Goal: Information Seeking & Learning: Learn about a topic

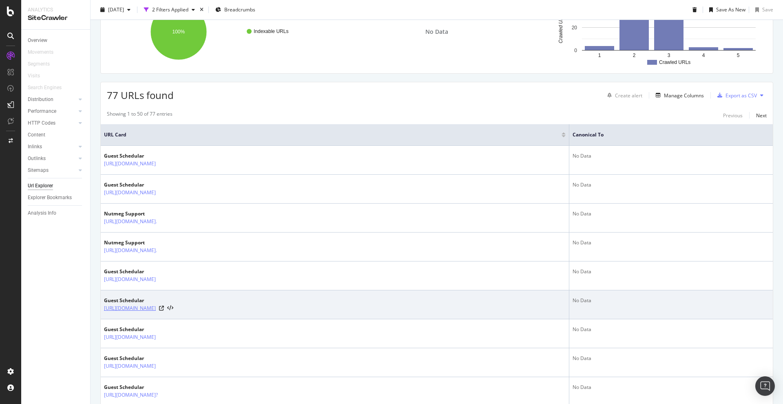
scroll to position [112, 0]
click at [164, 308] on icon at bounding box center [161, 308] width 5 height 5
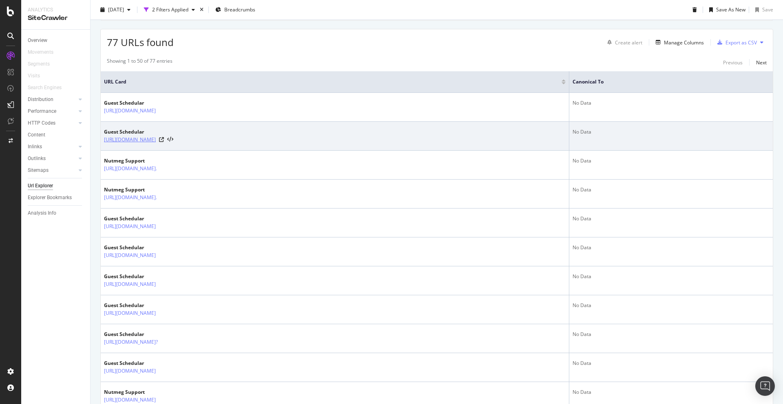
scroll to position [187, 0]
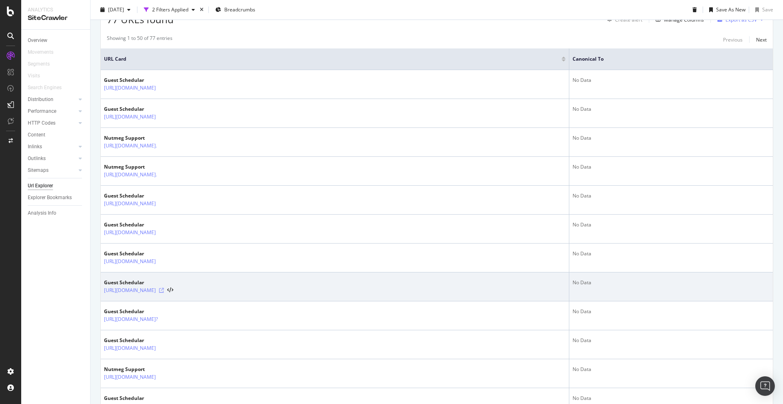
click at [164, 291] on icon at bounding box center [161, 290] width 5 height 5
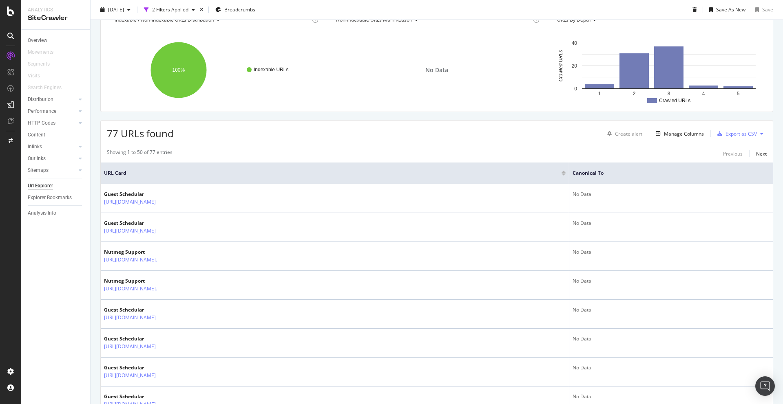
scroll to position [73, 0]
drag, startPoint x: 104, startPoint y: 130, endPoint x: 138, endPoint y: 132, distance: 33.9
click at [138, 132] on div "77 URLs found Create alert Manage Columns Export as CSV" at bounding box center [437, 131] width 672 height 20
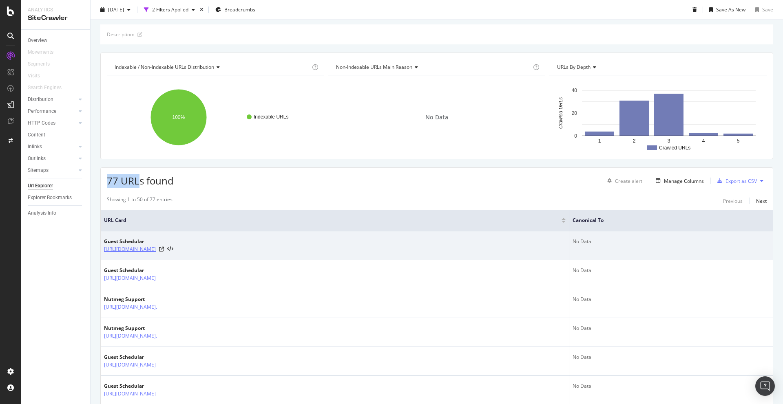
scroll to position [25, 0]
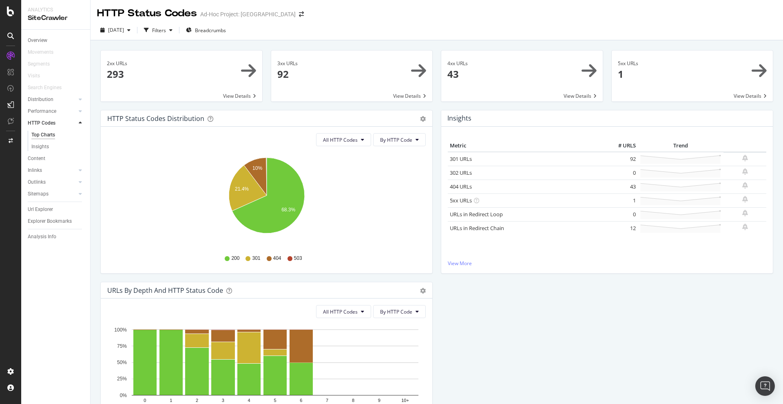
click at [13, 9] on icon at bounding box center [10, 12] width 7 height 10
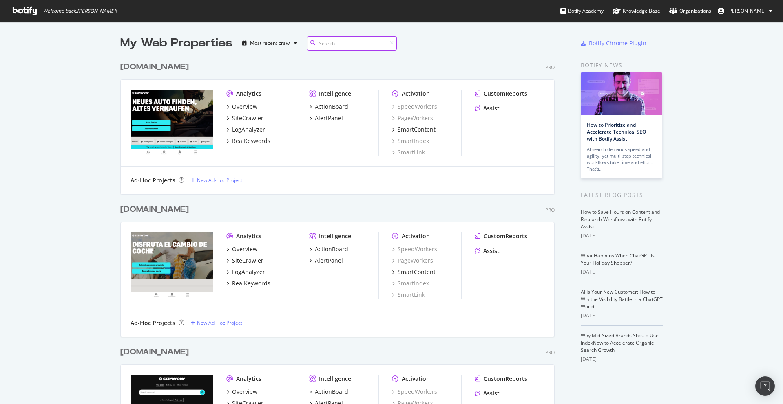
scroll to position [280, 0]
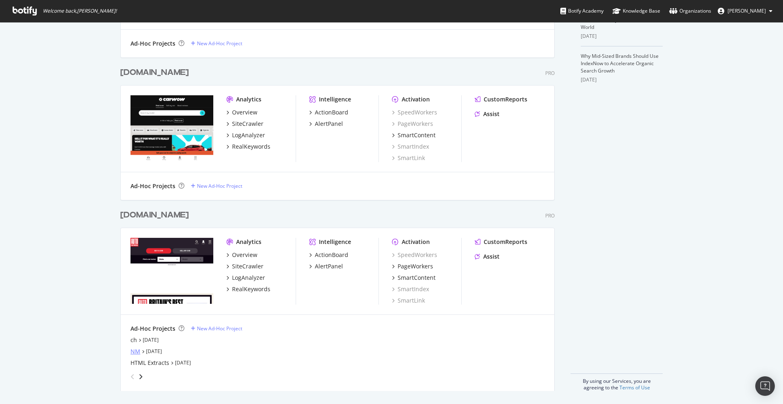
click at [135, 352] on div "NM" at bounding box center [135, 352] width 10 height 8
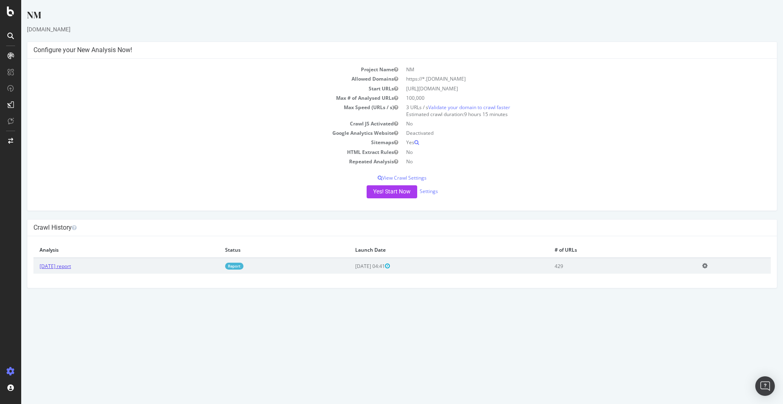
click at [52, 265] on link "2025 Sep. 5th report" at bounding box center [55, 266] width 31 height 7
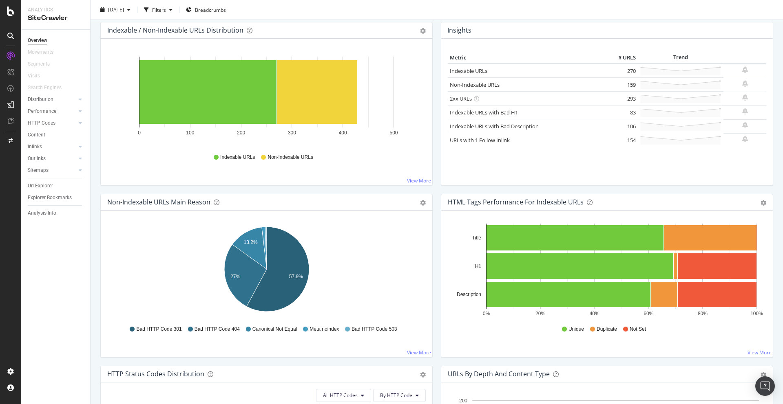
scroll to position [100, 0]
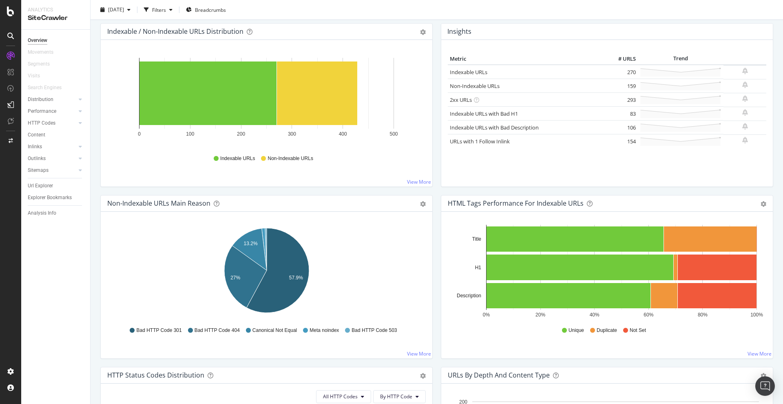
click at [37, 116] on div "Performance" at bounding box center [59, 112] width 62 height 12
click at [43, 112] on div "Performance" at bounding box center [42, 111] width 29 height 9
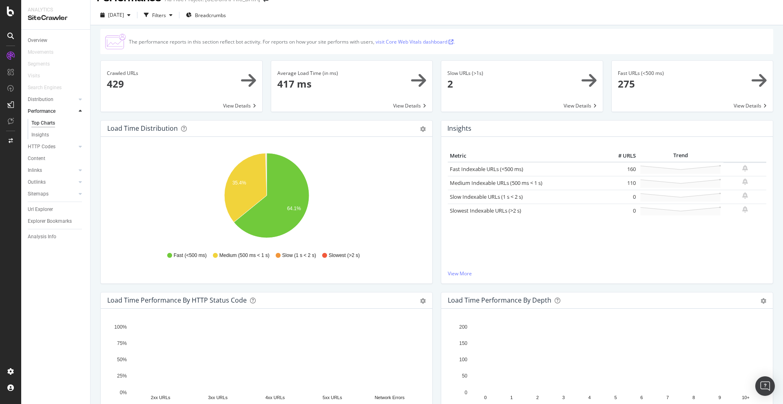
scroll to position [15, 0]
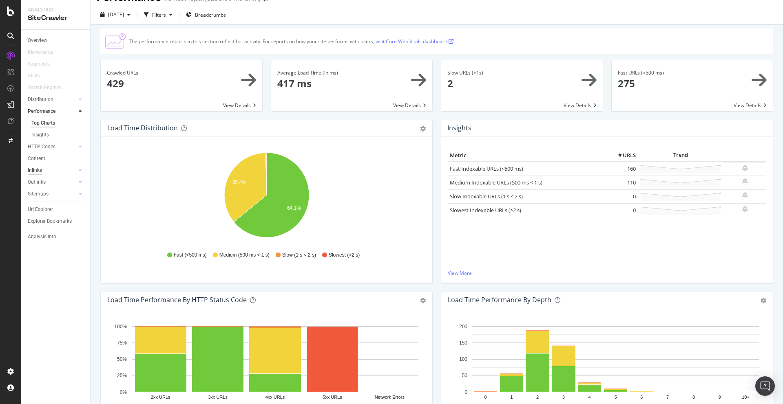
click at [36, 171] on div "Inlinks" at bounding box center [35, 170] width 14 height 9
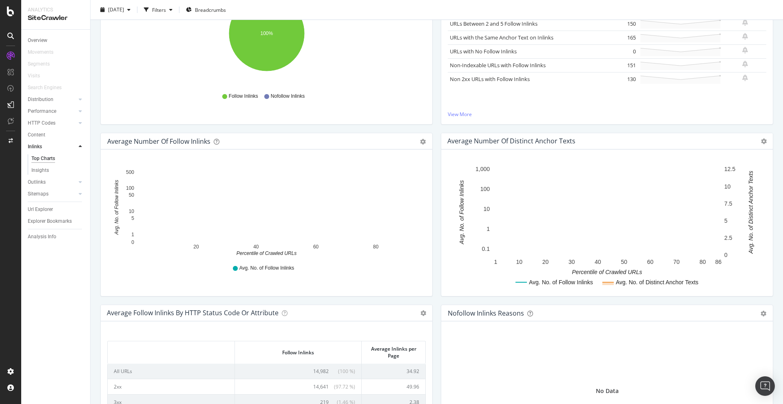
scroll to position [168, 0]
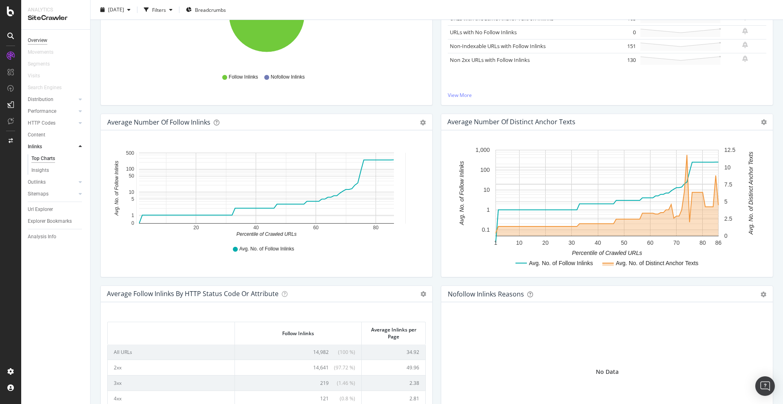
click at [36, 41] on div "Overview" at bounding box center [38, 40] width 20 height 9
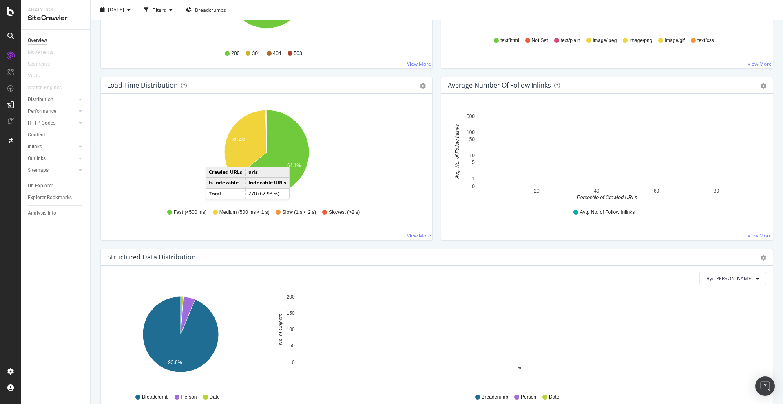
scroll to position [639, 0]
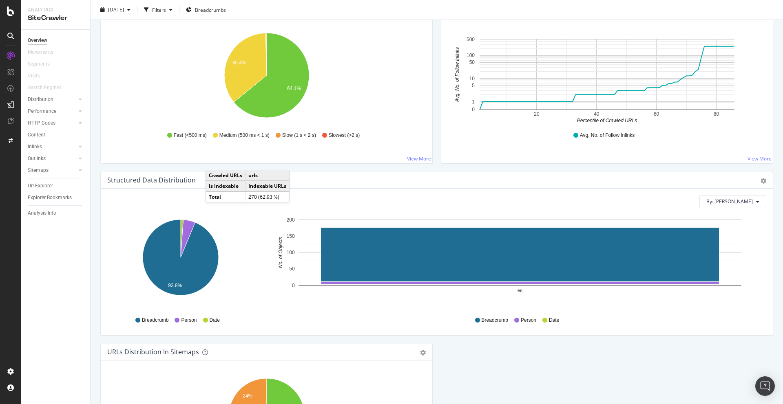
click at [232, 230] on icon "93.8%" at bounding box center [180, 262] width 143 height 95
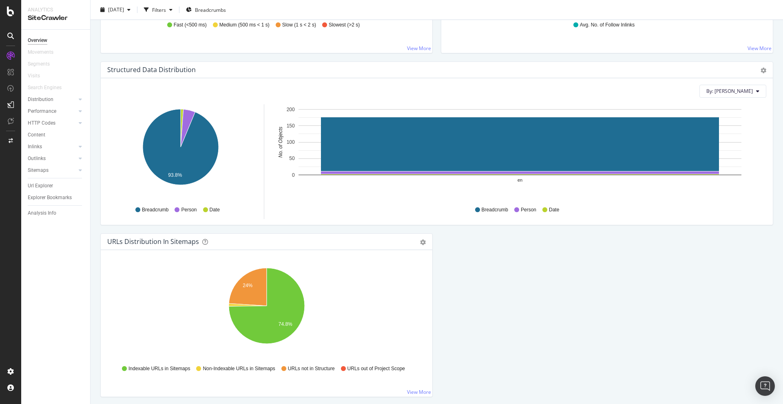
scroll to position [749, 0]
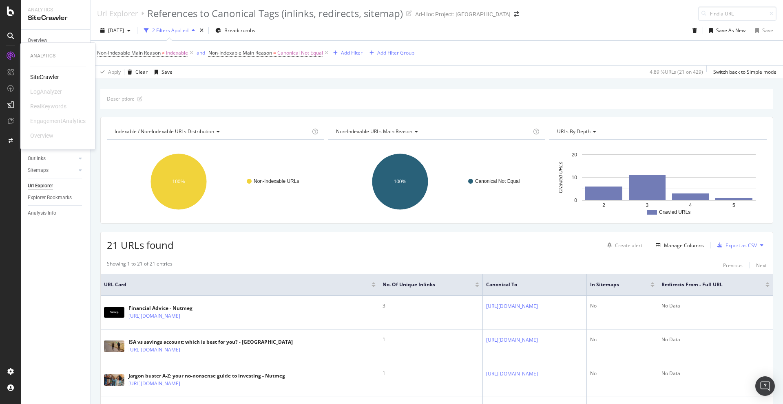
click at [40, 75] on div "SiteCrawler" at bounding box center [44, 77] width 29 height 8
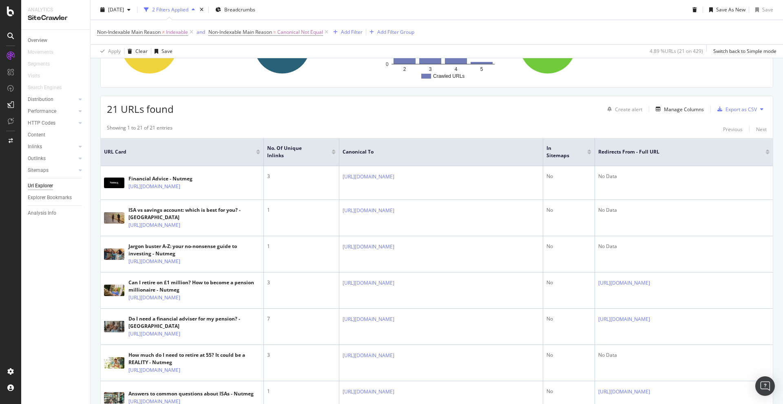
scroll to position [79, 0]
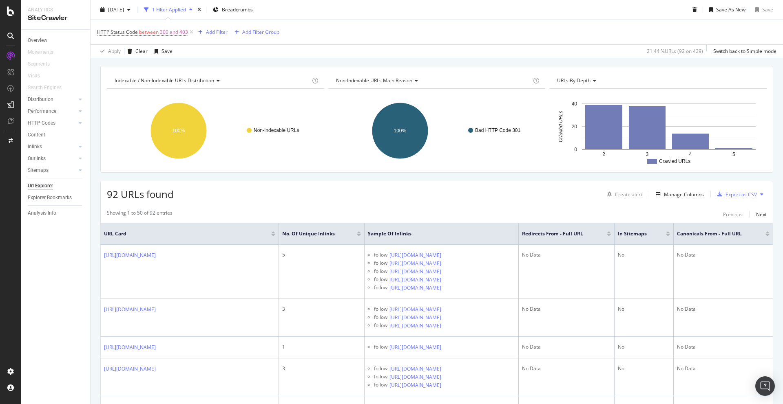
scroll to position [68, 0]
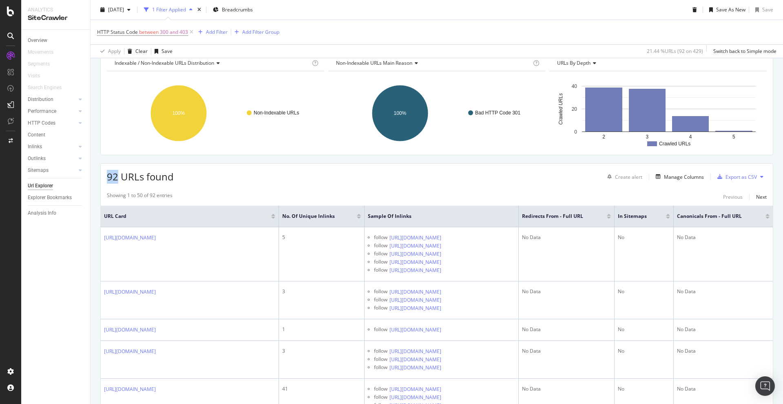
drag, startPoint x: 118, startPoint y: 178, endPoint x: 106, endPoint y: 178, distance: 11.4
click at [107, 178] on span "92 URLs found" at bounding box center [140, 176] width 67 height 13
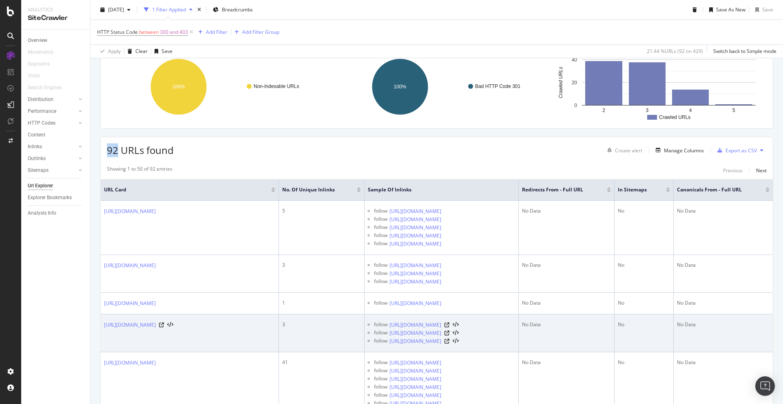
scroll to position [0, 0]
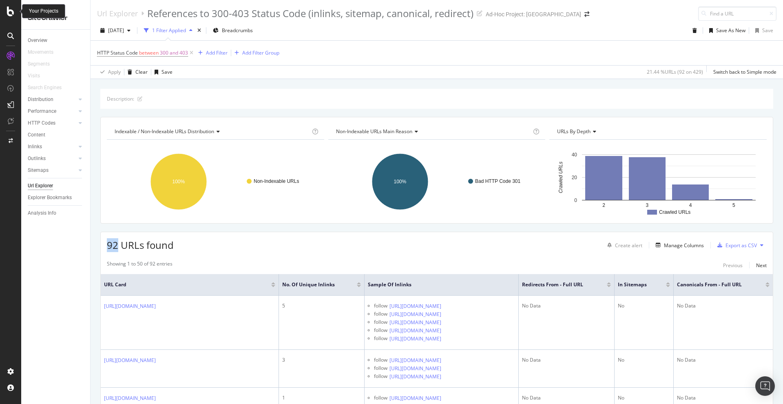
click at [13, 15] on icon at bounding box center [10, 12] width 7 height 10
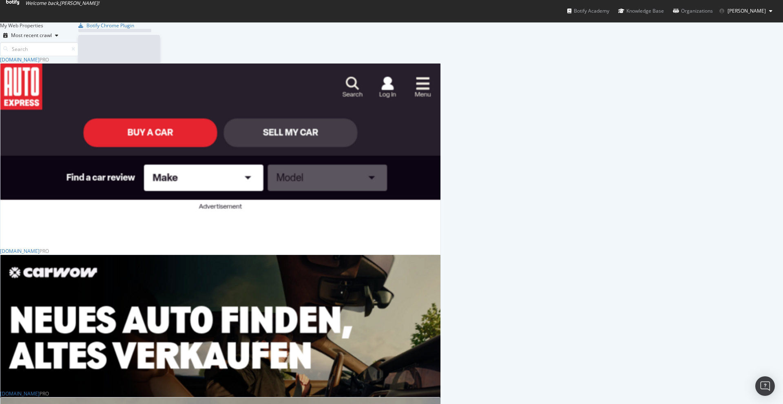
scroll to position [404, 783]
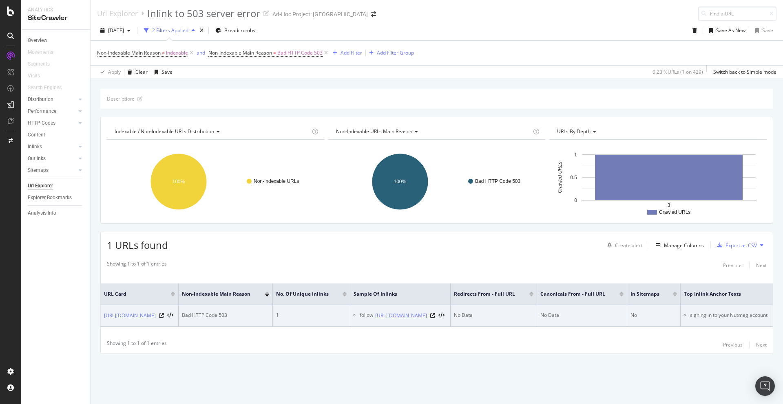
scroll to position [0, 68]
click at [711, 316] on li "signing in to your Nutmeg account" at bounding box center [729, 315] width 79 height 7
copy li "signing in to your Nutmeg account"
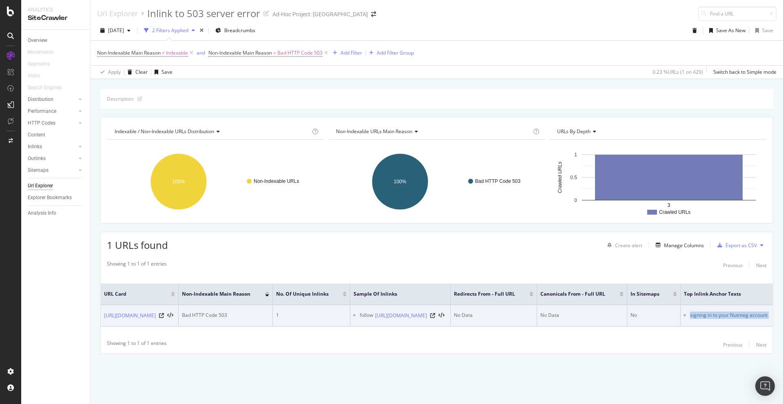
scroll to position [0, 0]
click at [435, 317] on icon at bounding box center [432, 315] width 5 height 5
